Goal: Task Accomplishment & Management: Complete application form

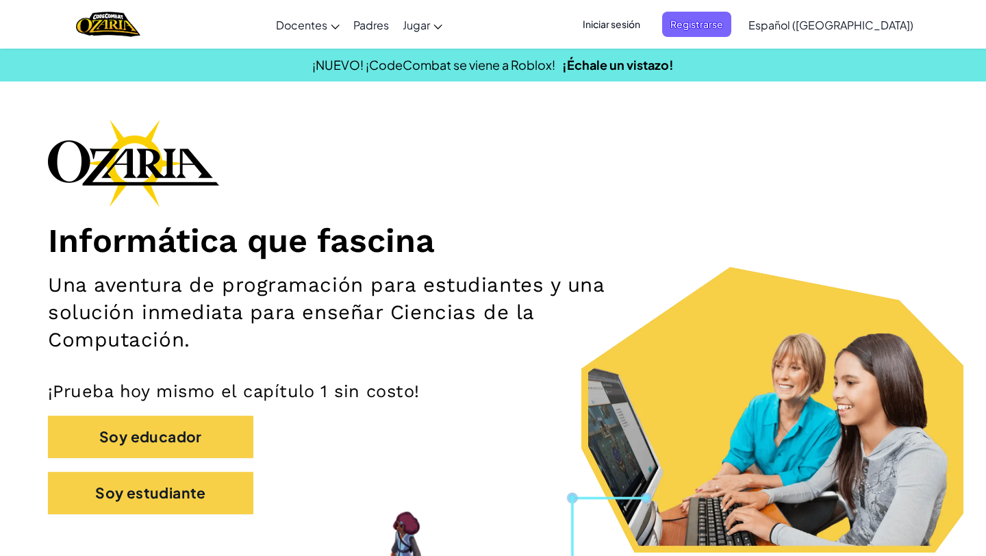
click at [649, 28] on span "Iniciar sesión" at bounding box center [612, 24] width 74 height 25
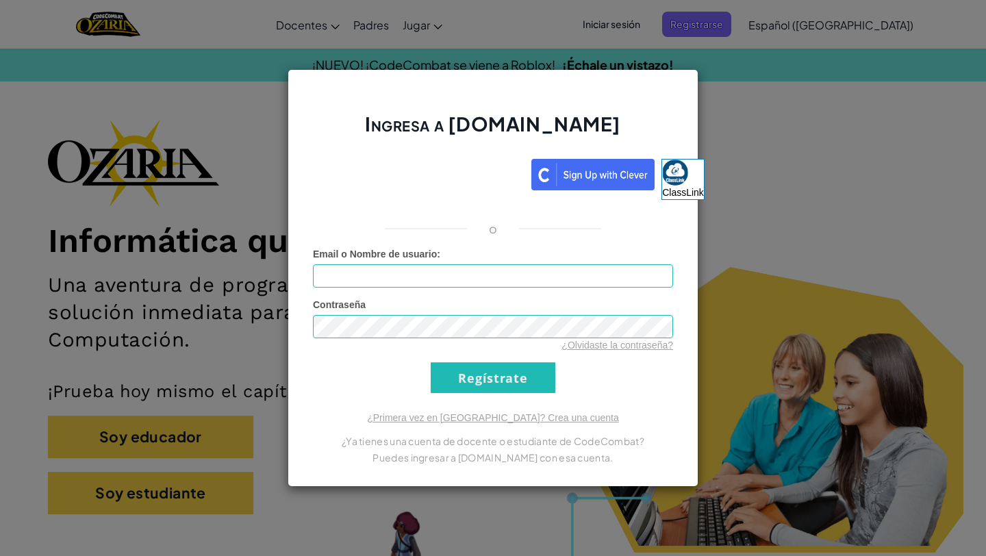
click at [581, 293] on form "Email o Nombre de usuario : Contraseña ¿Olvidaste la contraseña? Regístrate" at bounding box center [493, 320] width 360 height 146
click at [581, 277] on input "Email o Nombre de usuario :" at bounding box center [493, 275] width 360 height 23
type input "[PERSON_NAME]"
click at [500, 387] on input "Regístrate" at bounding box center [493, 377] width 125 height 31
